Goal: Find contact information: Find contact information

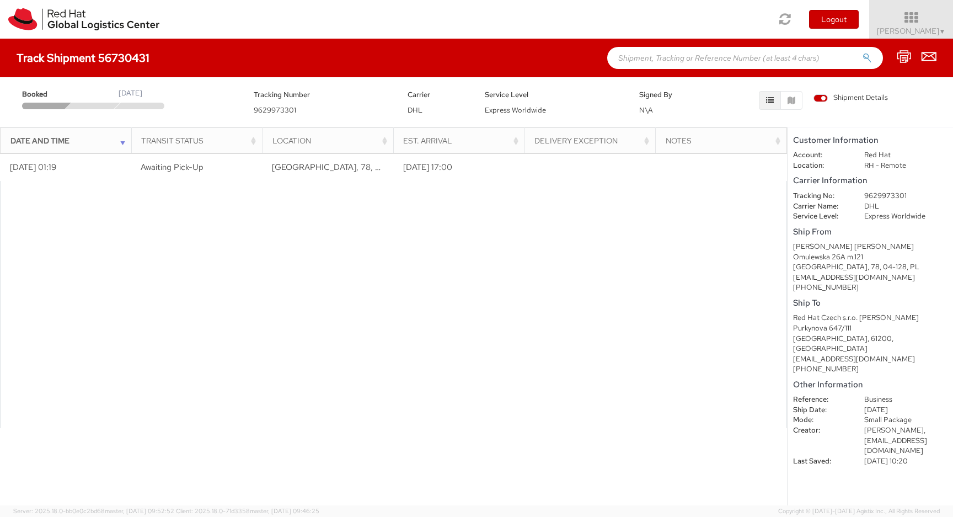
click at [798, 267] on div "[GEOGRAPHIC_DATA], 78, 04-128, PL" at bounding box center [870, 267] width 154 height 10
click at [799, 278] on div "[EMAIL_ADDRESS][DOMAIN_NAME]" at bounding box center [870, 278] width 154 height 10
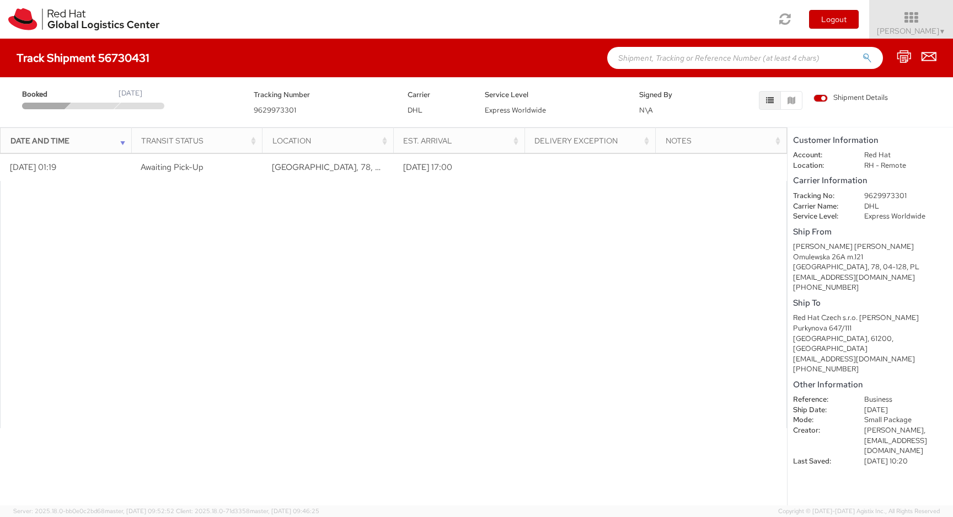
click at [804, 289] on div "+48575509176" at bounding box center [870, 287] width 154 height 10
